Goal: Task Accomplishment & Management: Manage account settings

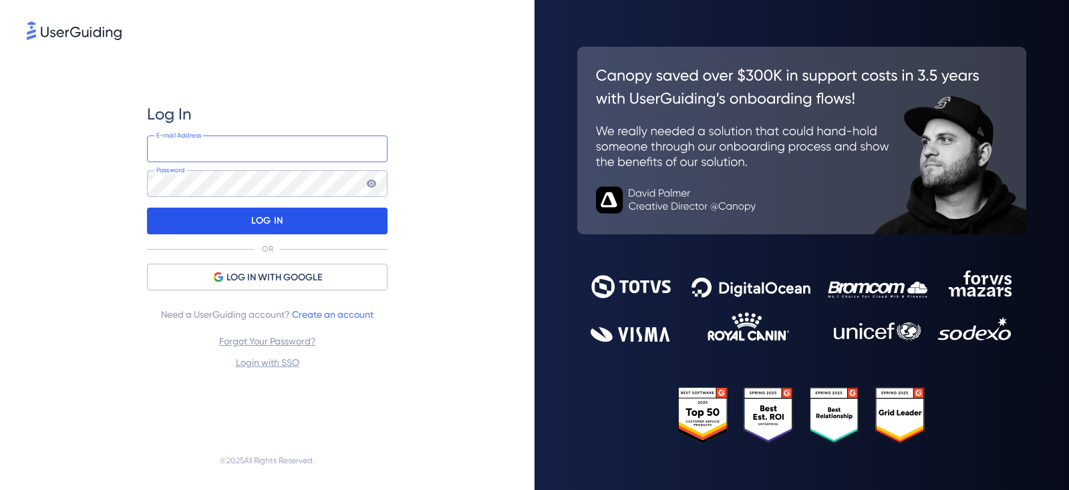
type input "[EMAIL_ADDRESS][DOMAIN_NAME]"
click at [305, 216] on div "LOG IN" at bounding box center [267, 221] width 241 height 27
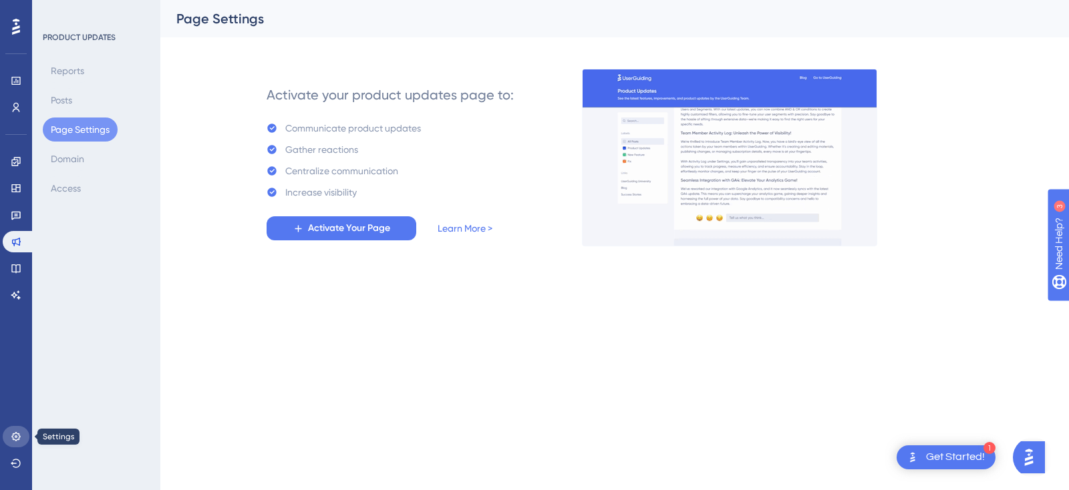
click at [13, 438] on icon at bounding box center [15, 436] width 9 height 9
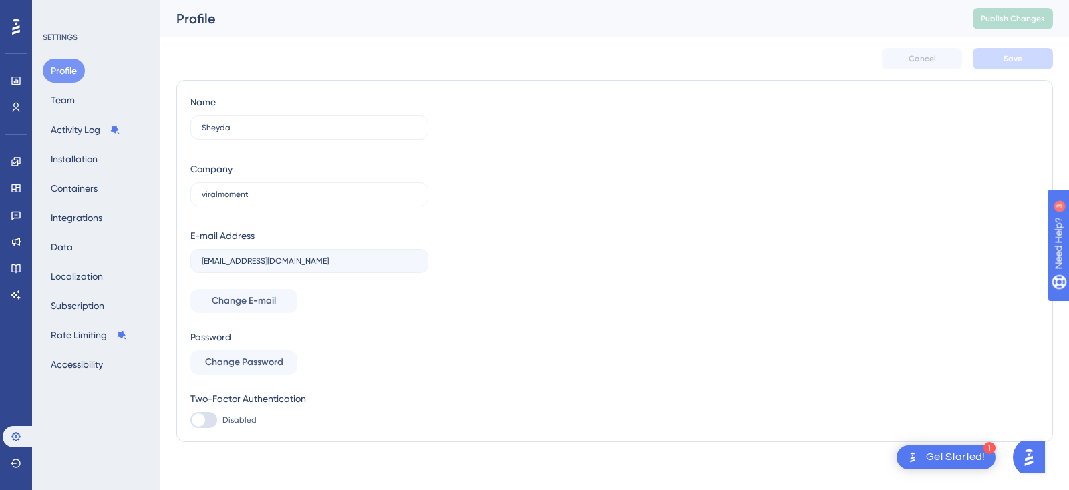
click at [0, 0] on div "✨ Save My Spot!✨" at bounding box center [0, 0] width 0 height 0
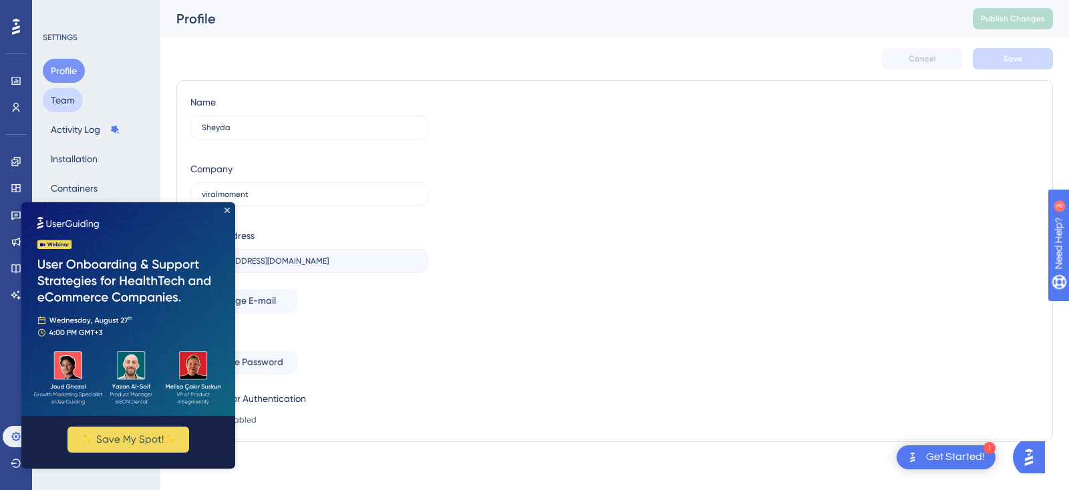
click at [59, 94] on button "Team" at bounding box center [63, 100] width 40 height 24
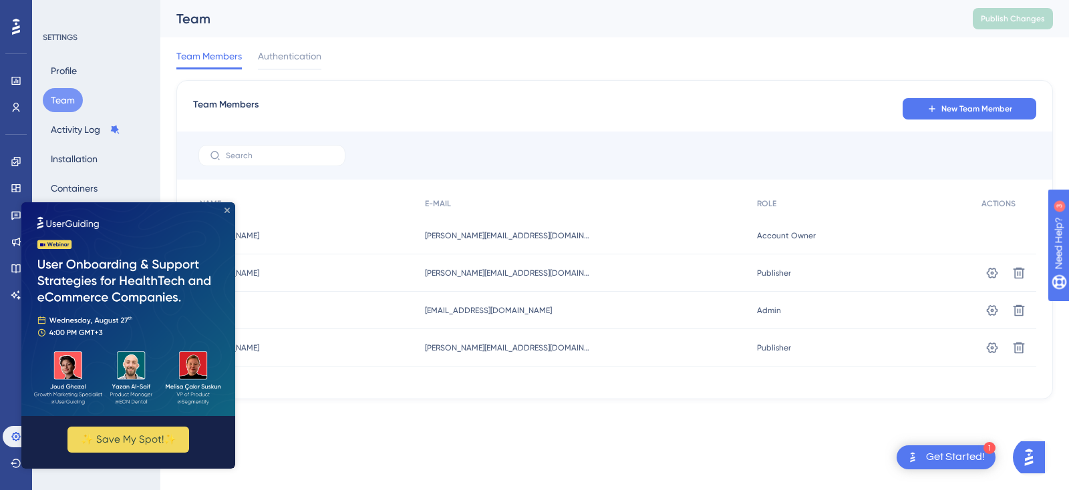
click at [226, 210] on icon "Close Preview" at bounding box center [227, 210] width 5 height 5
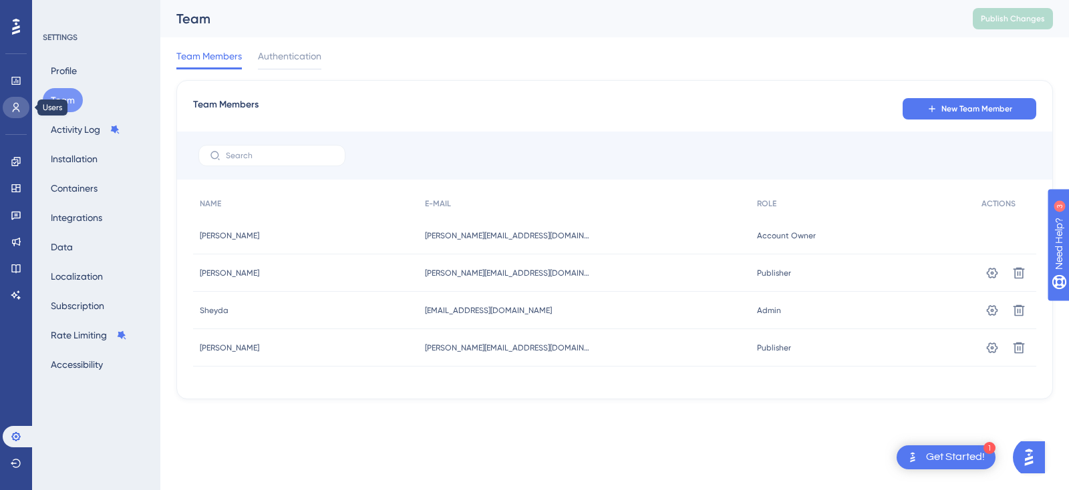
click at [14, 114] on link at bounding box center [16, 107] width 27 height 21
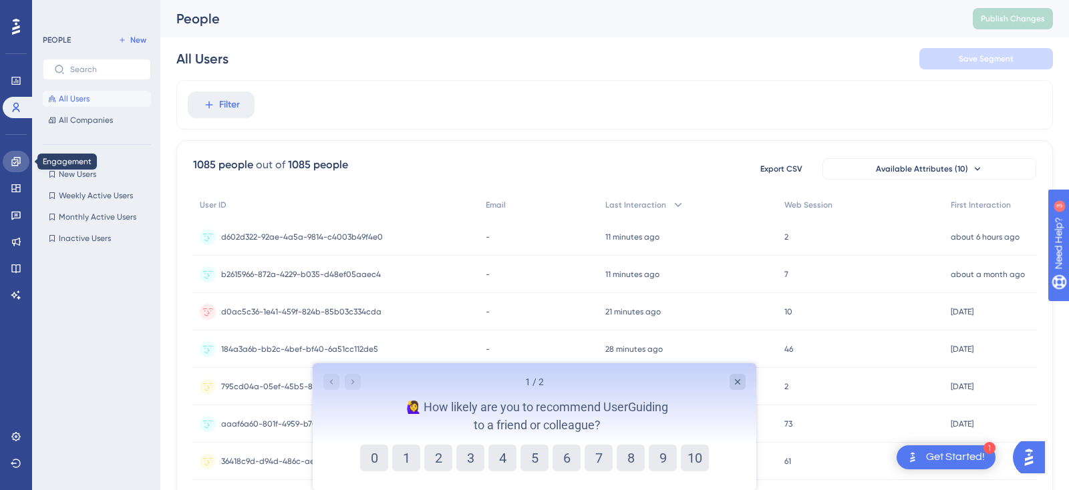
click at [20, 161] on icon at bounding box center [15, 161] width 9 height 9
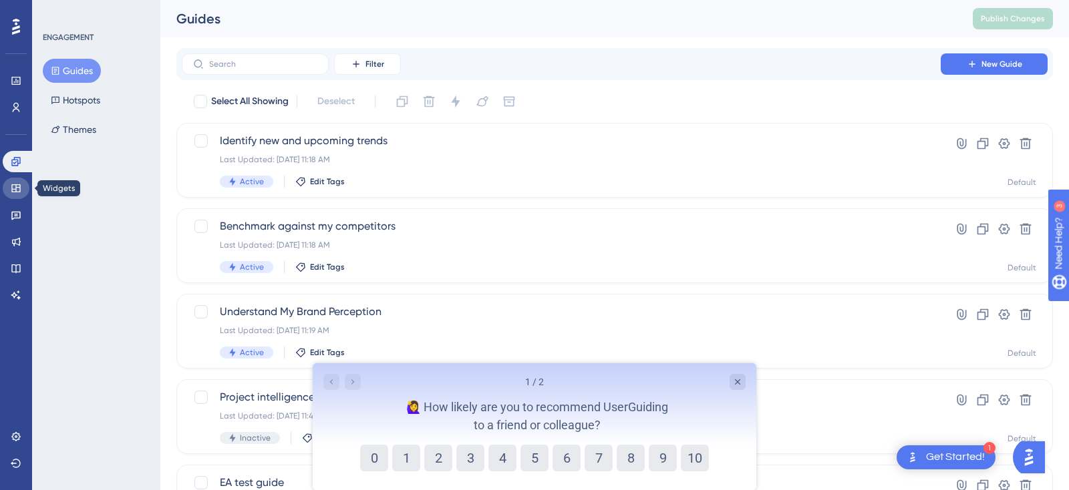
click at [21, 191] on icon at bounding box center [16, 188] width 11 height 11
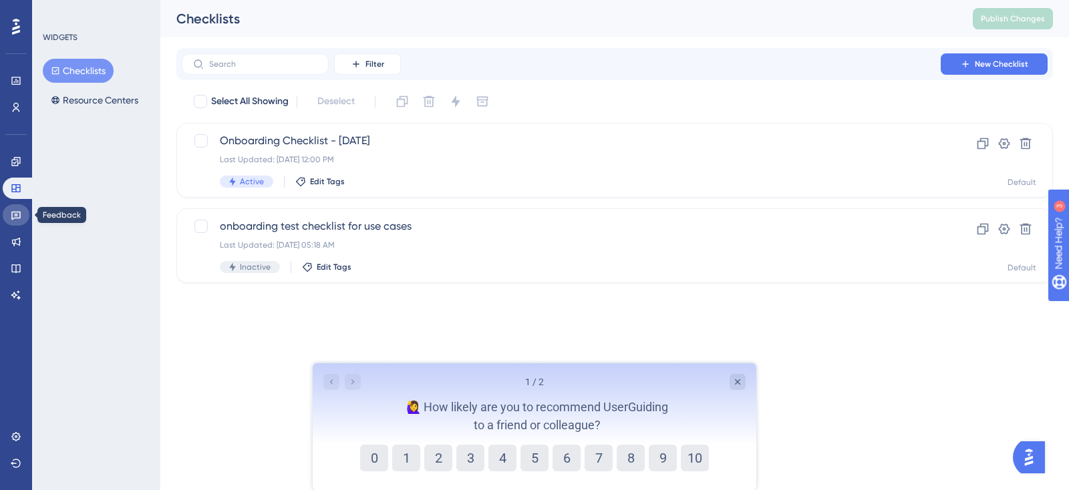
click at [19, 216] on icon at bounding box center [15, 216] width 9 height 9
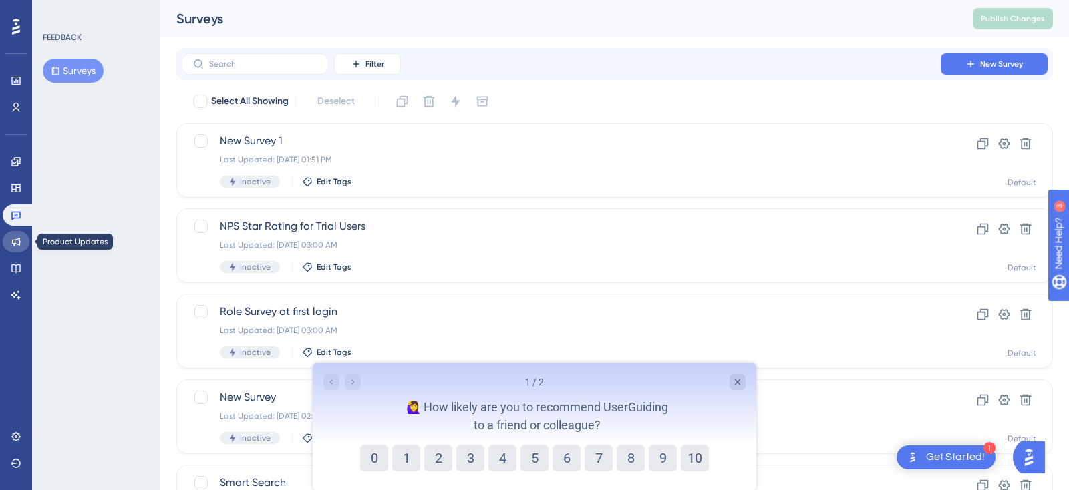
click at [18, 247] on link at bounding box center [16, 241] width 27 height 21
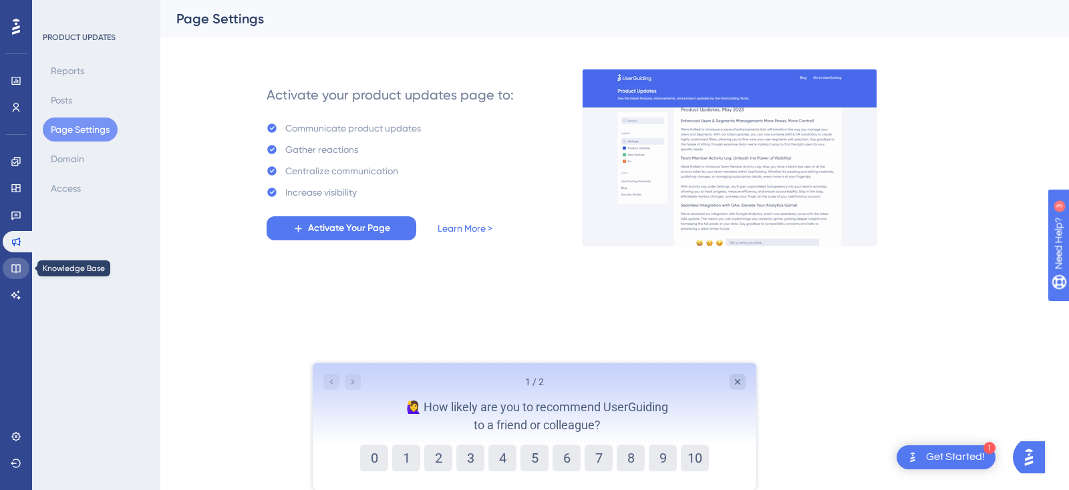
click at [15, 271] on icon at bounding box center [16, 268] width 11 height 11
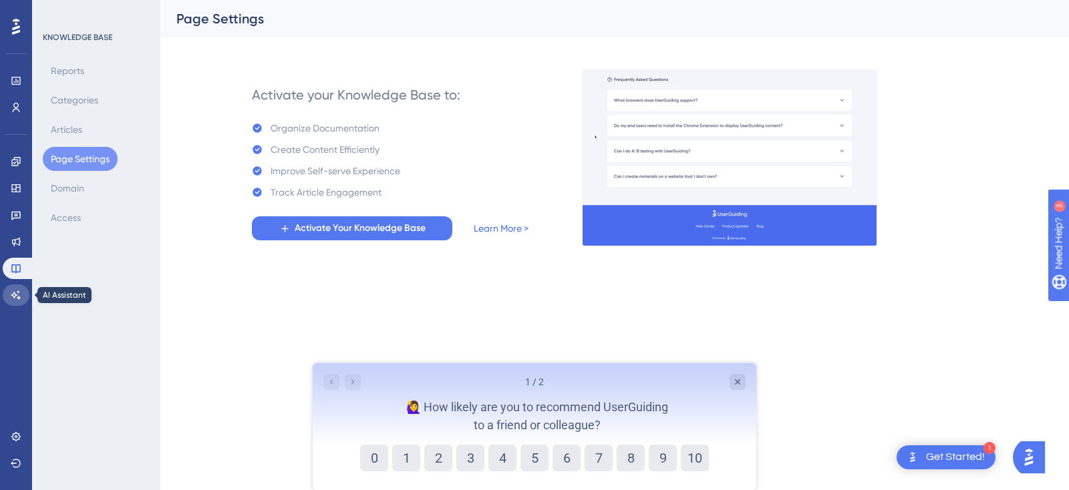
click at [13, 297] on icon at bounding box center [16, 295] width 11 height 11
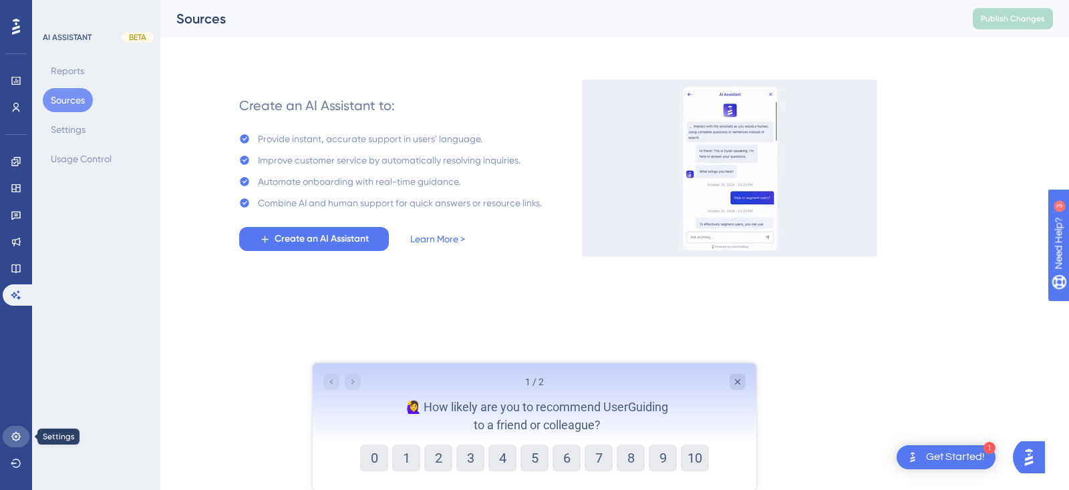
click at [21, 444] on link at bounding box center [16, 436] width 27 height 21
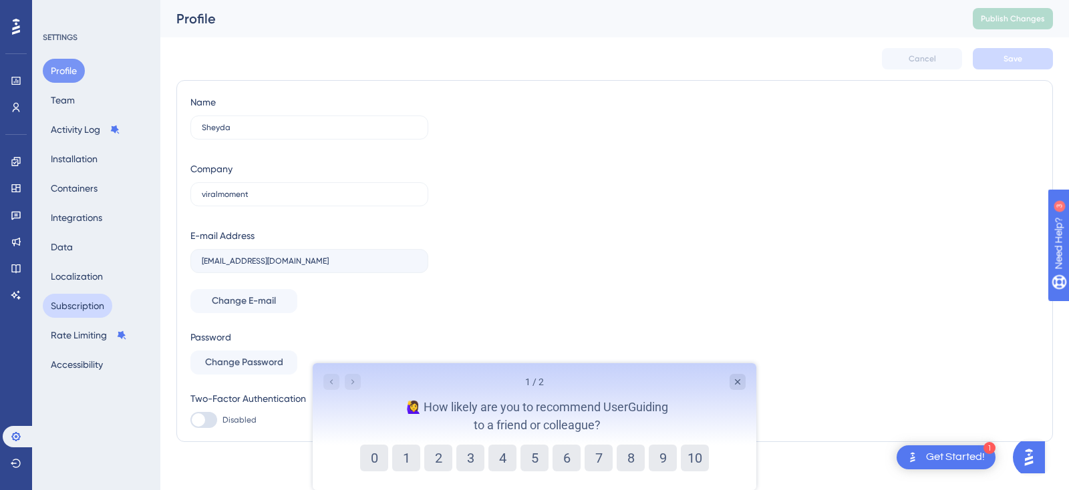
click at [75, 302] on button "Subscription" at bounding box center [77, 306] width 69 height 24
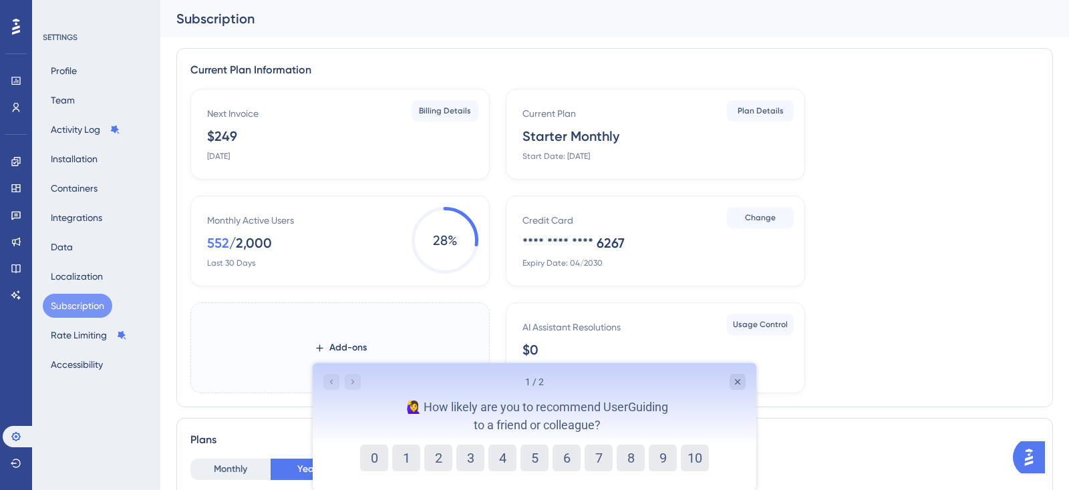
scroll to position [5, 0]
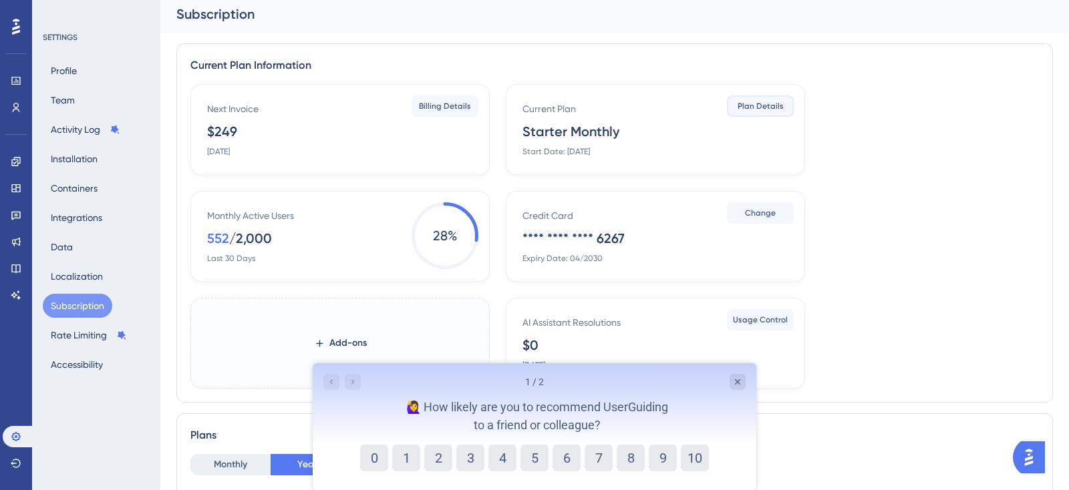
click at [781, 98] on button "Plan Details" at bounding box center [760, 106] width 67 height 21
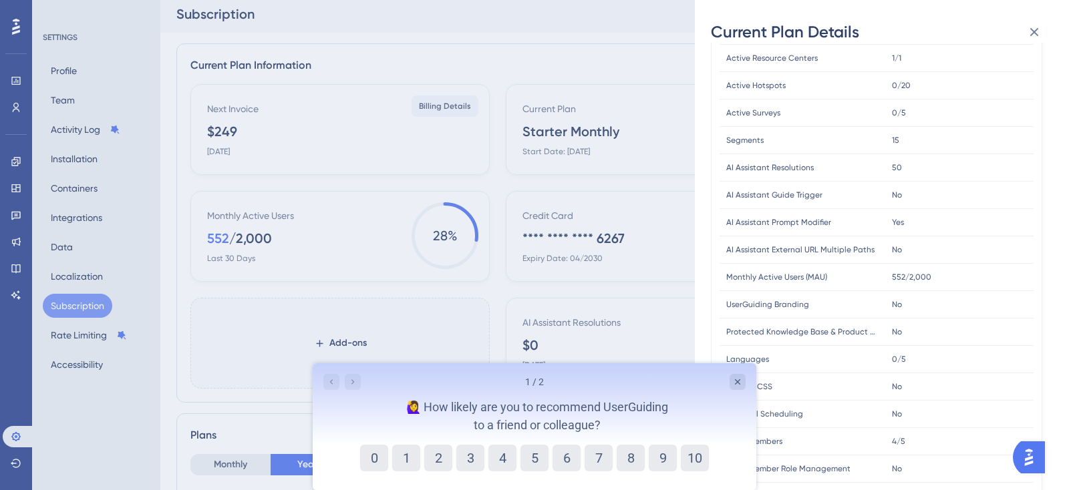
scroll to position [371, 0]
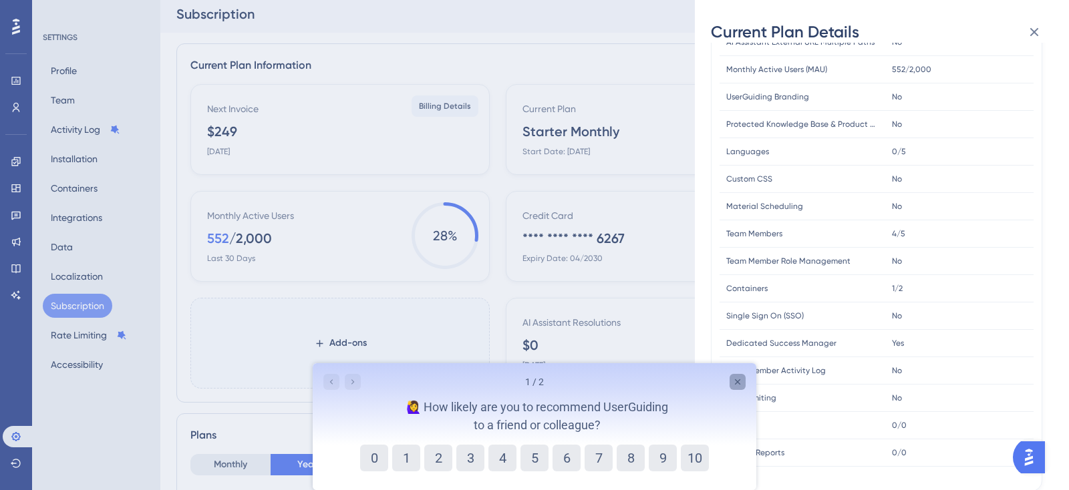
click at [742, 384] on icon "Close survey" at bounding box center [737, 382] width 11 height 11
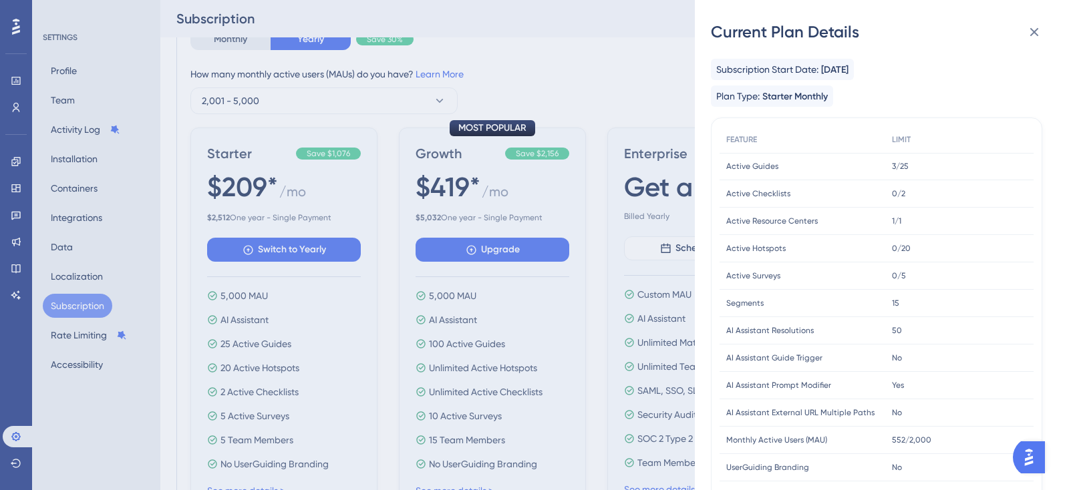
scroll to position [440, 0]
click at [1033, 34] on icon at bounding box center [1034, 32] width 16 height 16
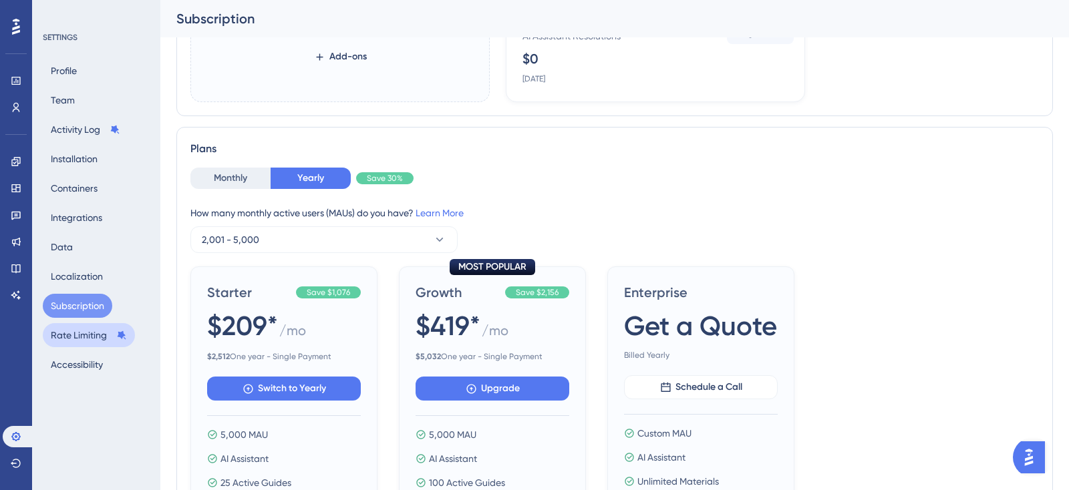
scroll to position [319, 0]
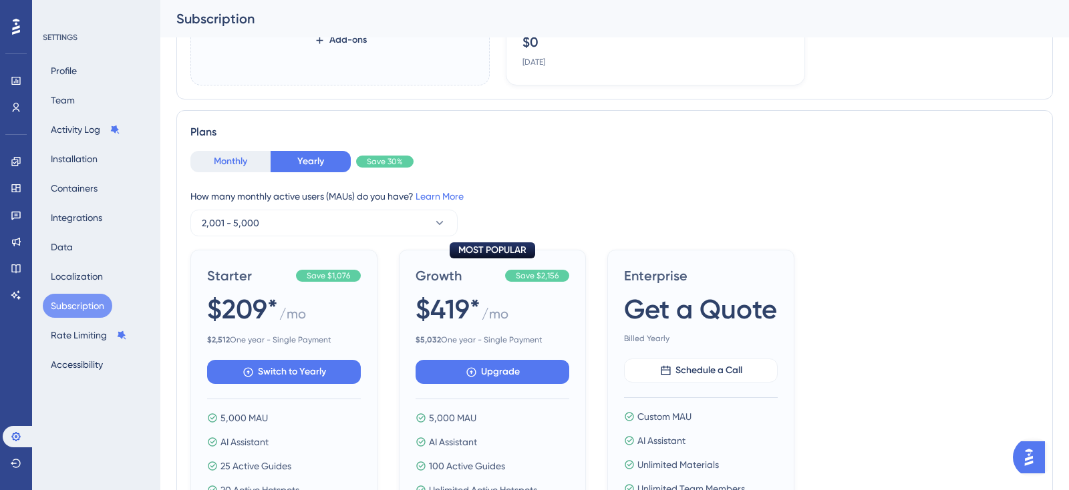
click at [243, 166] on button "Monthly" at bounding box center [230, 161] width 80 height 21
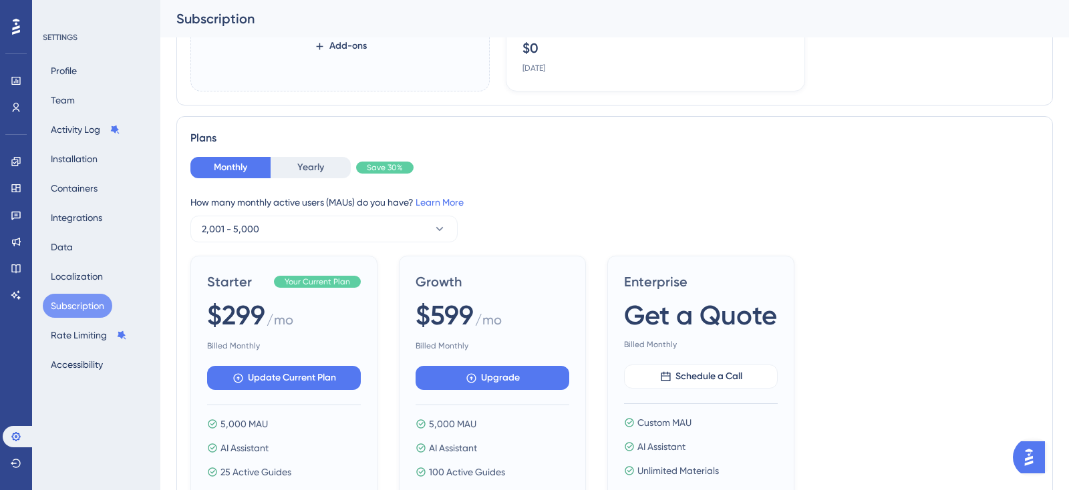
scroll to position [0, 0]
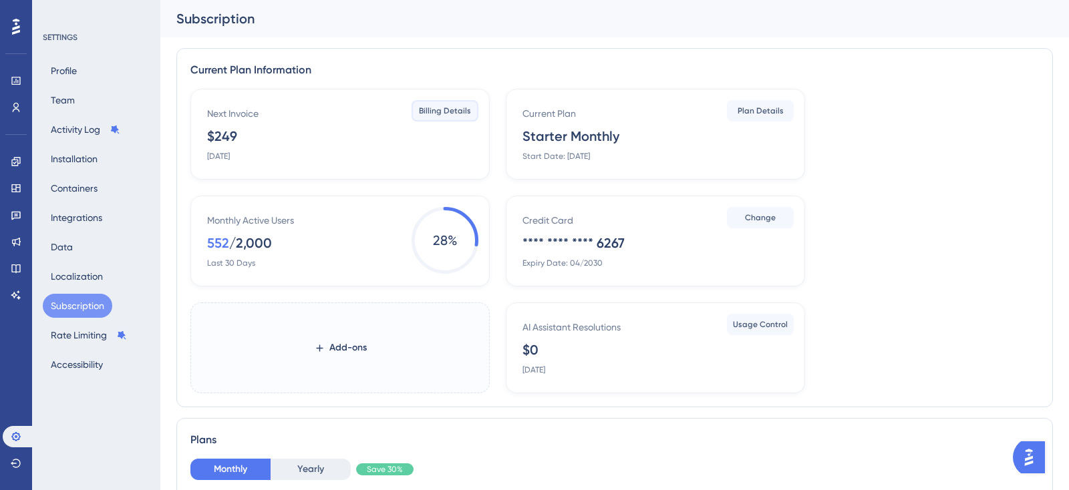
click at [440, 106] on span "Billing Details" at bounding box center [445, 111] width 52 height 11
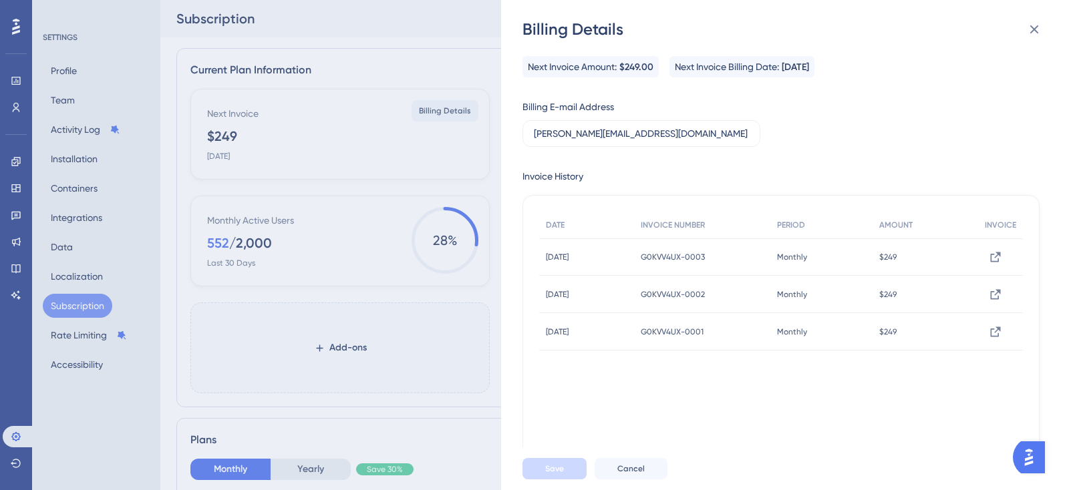
click at [509, 420] on div "Billing Details Next Invoice Amount: $249.00 Next Invoice Billing Date: [DATE] …" at bounding box center [785, 245] width 568 height 490
click at [633, 480] on div "Save Cancel" at bounding box center [807, 469] width 568 height 43
click at [633, 475] on button "Cancel" at bounding box center [631, 468] width 73 height 21
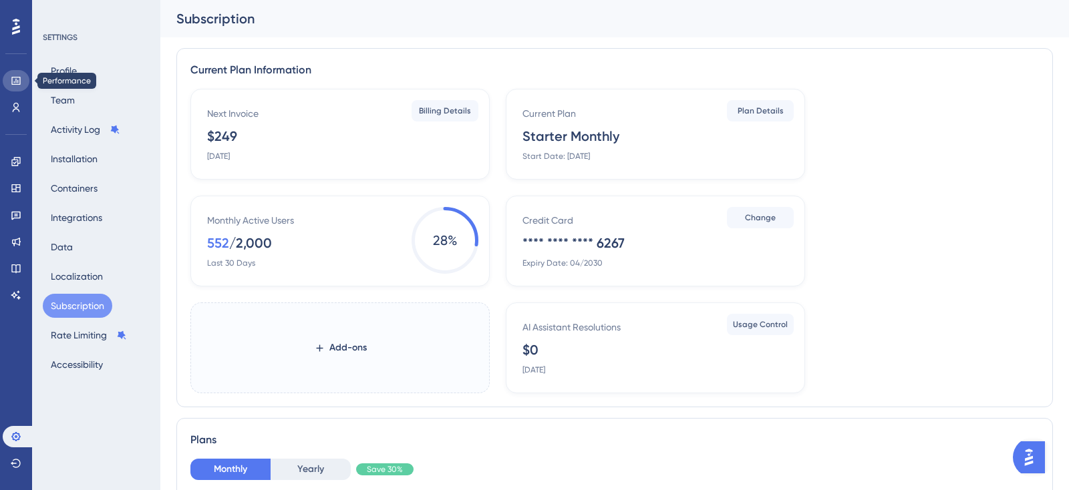
click at [19, 83] on icon at bounding box center [16, 81] width 11 height 11
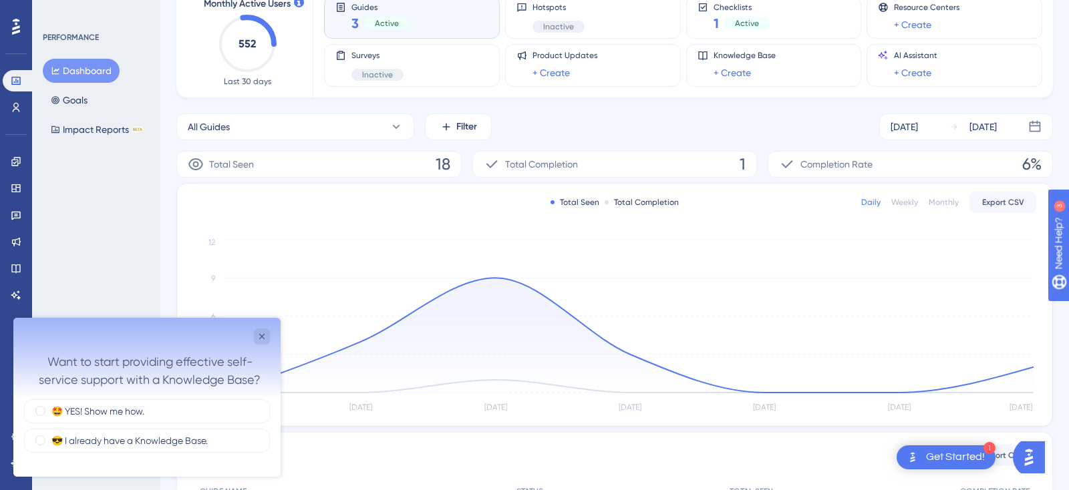
scroll to position [92, 0]
click at [263, 339] on icon "Close survey" at bounding box center [262, 336] width 11 height 11
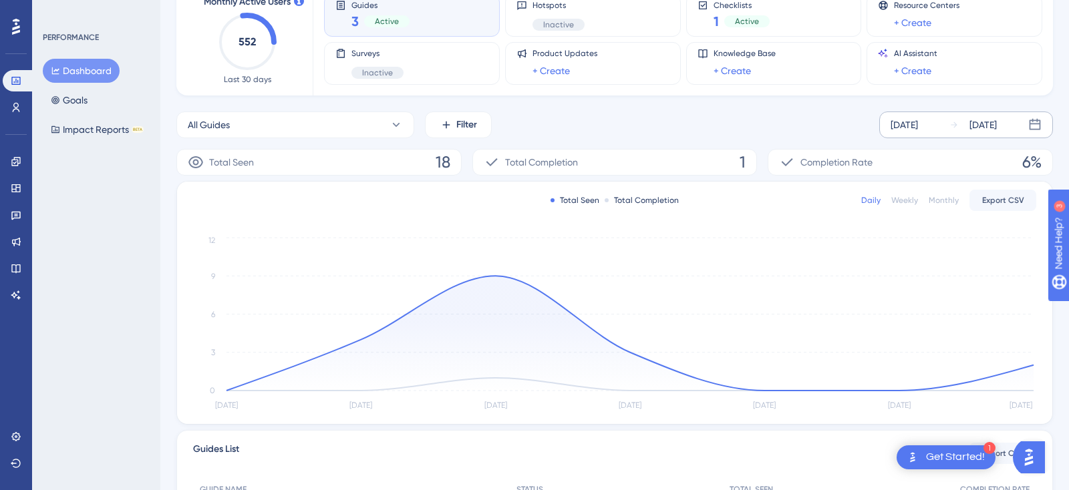
click at [909, 127] on div "[DATE]" at bounding box center [904, 125] width 27 height 16
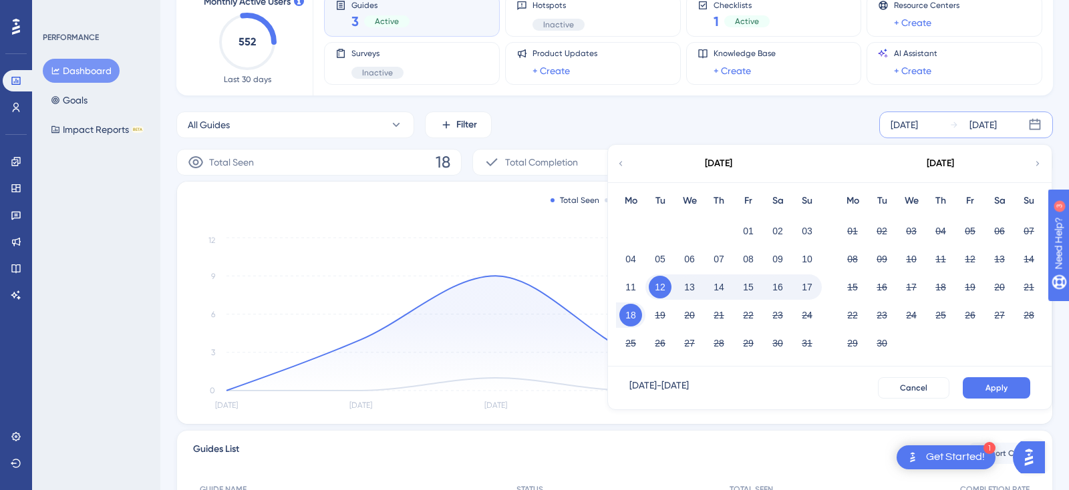
click at [620, 158] on icon at bounding box center [620, 164] width 9 height 12
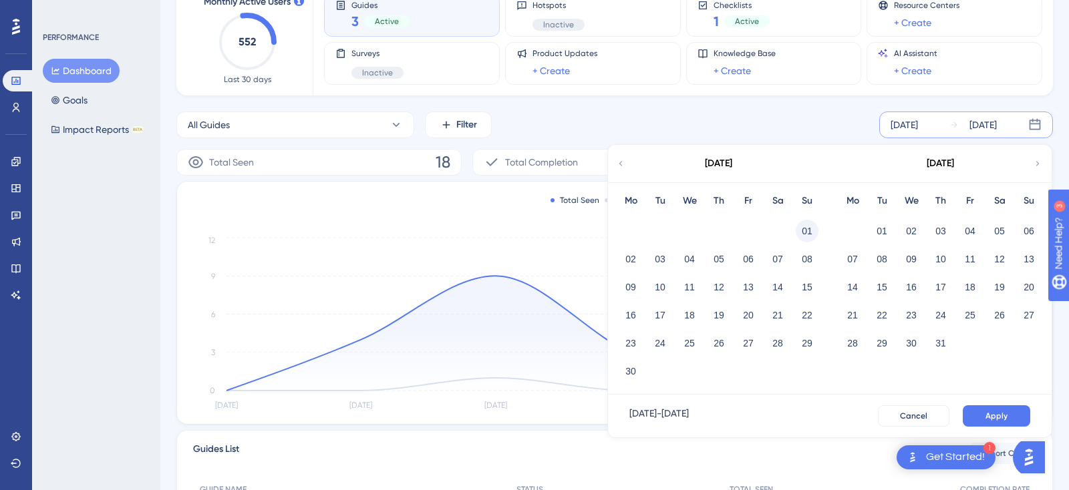
click at [805, 226] on button "01" at bounding box center [807, 231] width 23 height 23
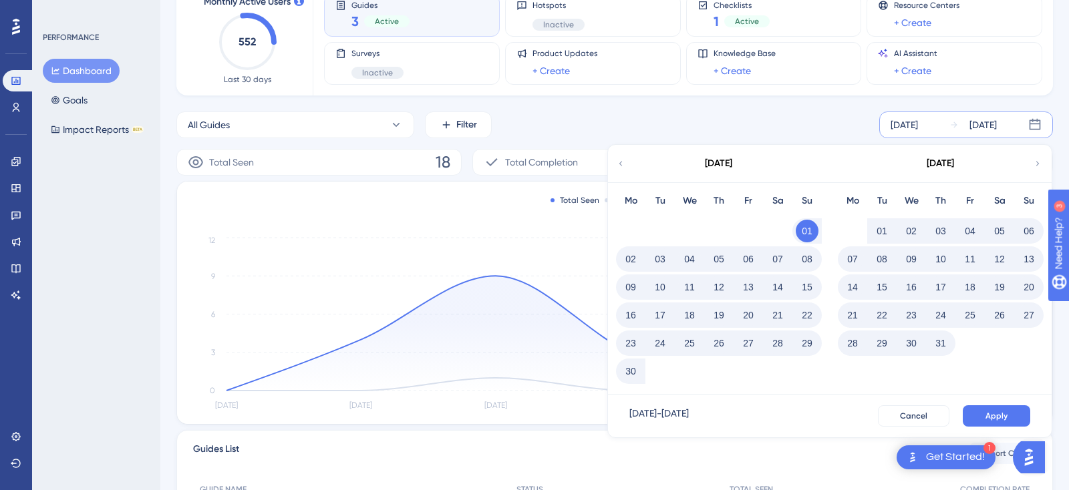
click at [1035, 166] on icon at bounding box center [1037, 164] width 9 height 12
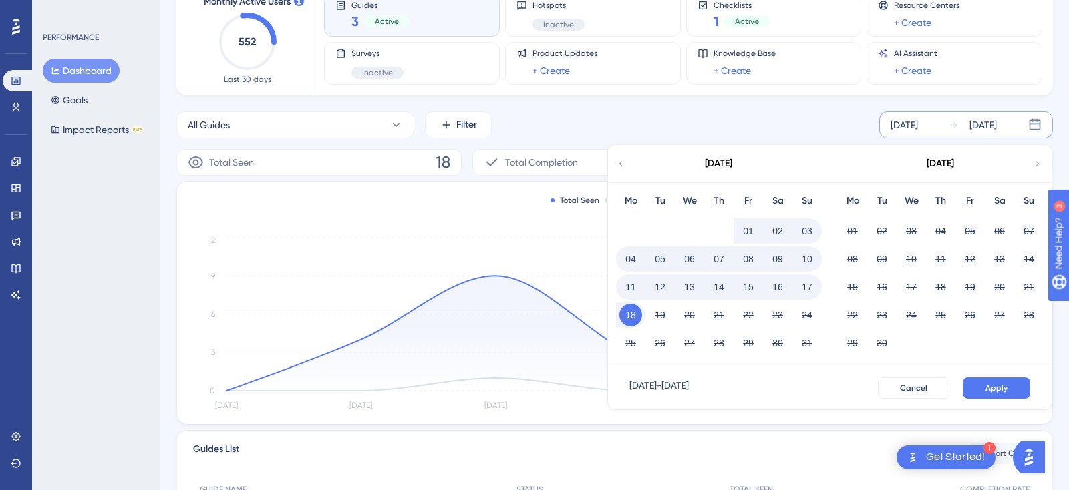
click at [635, 311] on button "18" at bounding box center [630, 315] width 23 height 23
click at [1005, 388] on span "Apply" at bounding box center [997, 388] width 22 height 11
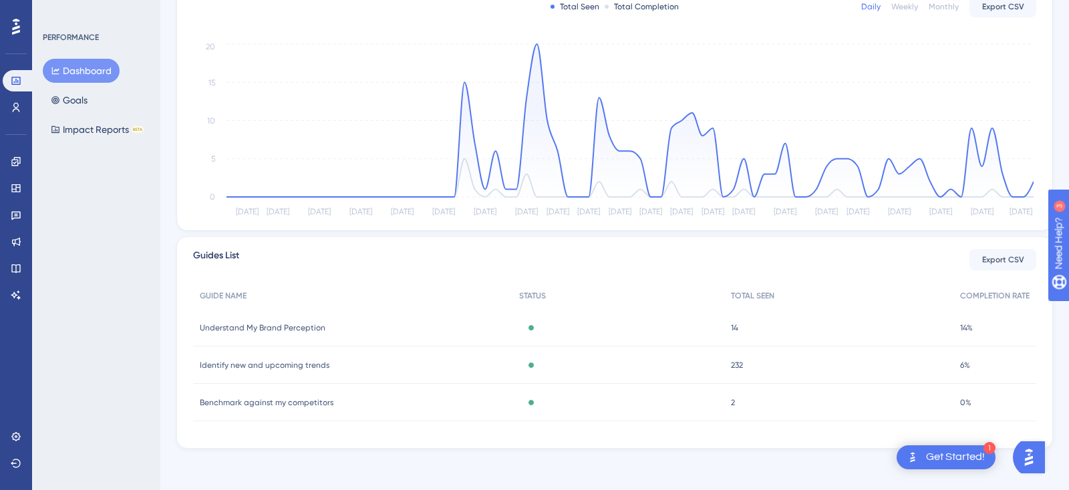
scroll to position [0, 0]
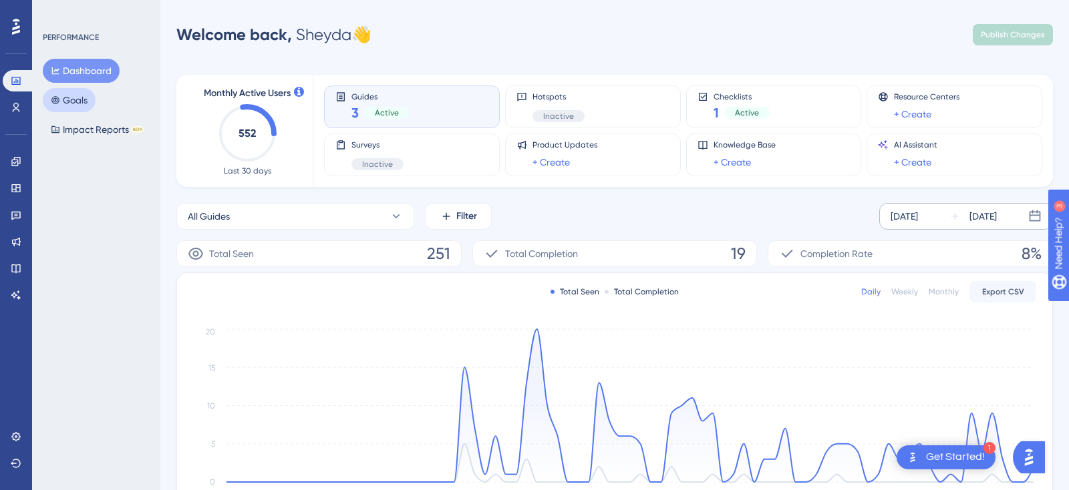
click at [75, 95] on button "Goals" at bounding box center [69, 100] width 53 height 24
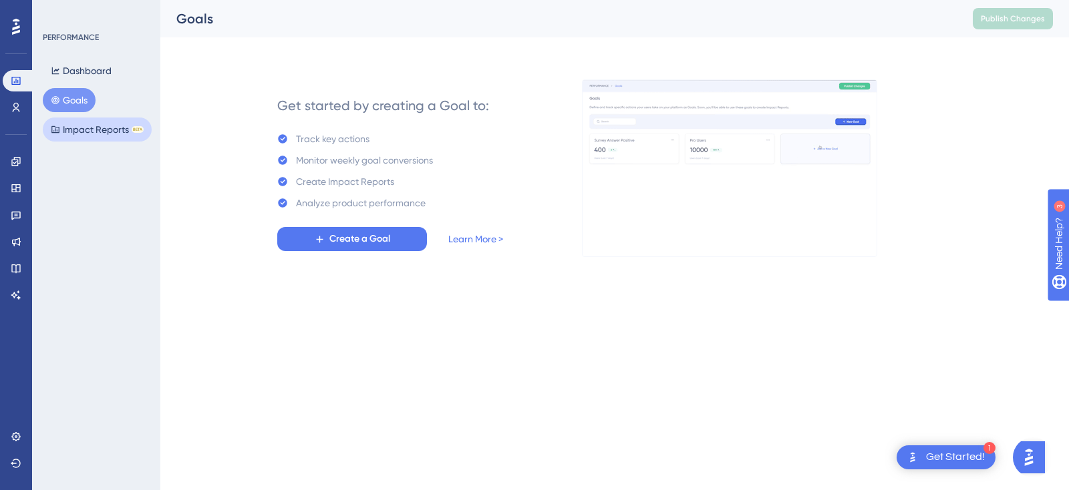
click at [84, 126] on button "Impact Reports BETA" at bounding box center [97, 130] width 109 height 24
